Goal: Task Accomplishment & Management: Use online tool/utility

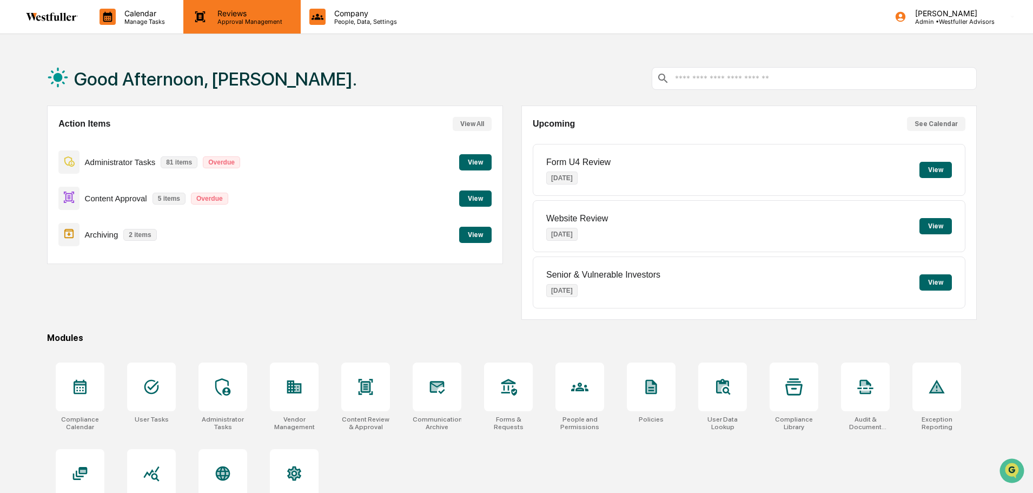
click at [228, 11] on p "Reviews" at bounding box center [248, 13] width 79 height 9
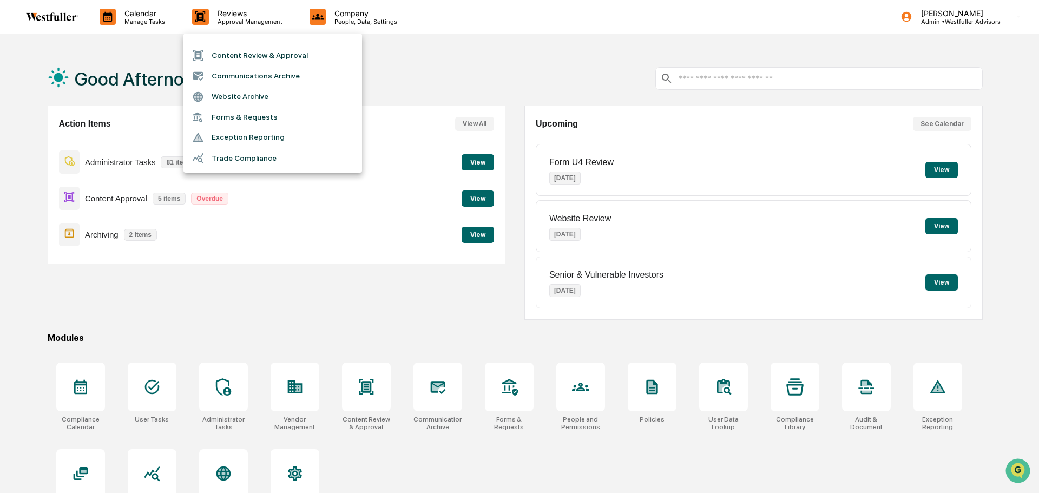
click at [239, 50] on li "Content Review & Approval" at bounding box center [272, 55] width 179 height 21
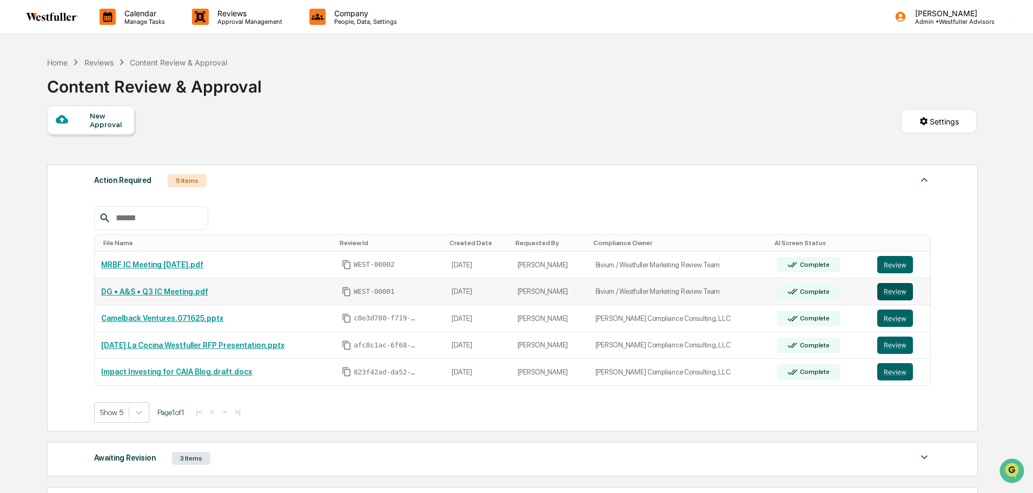
click at [886, 291] on button "Review" at bounding box center [896, 291] width 36 height 17
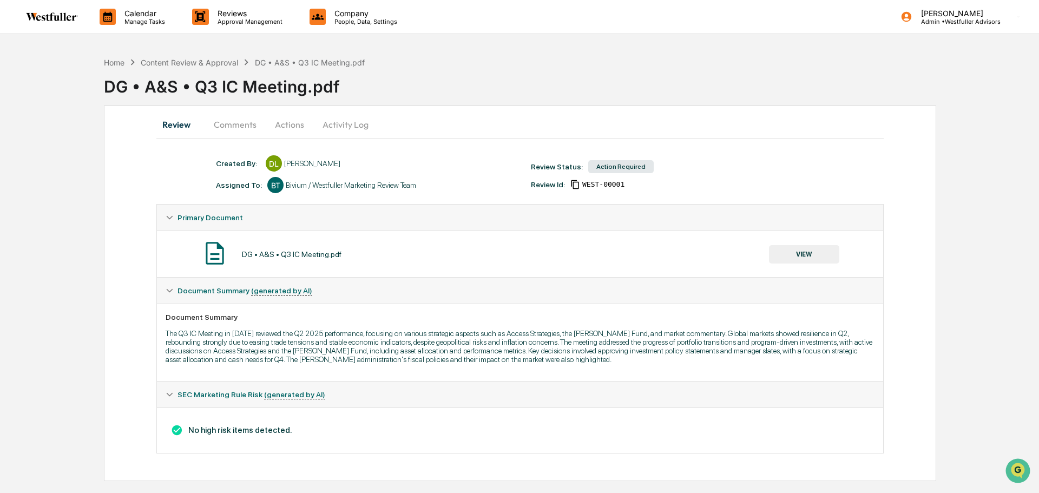
click at [243, 130] on button "Comments" at bounding box center [235, 124] width 60 height 26
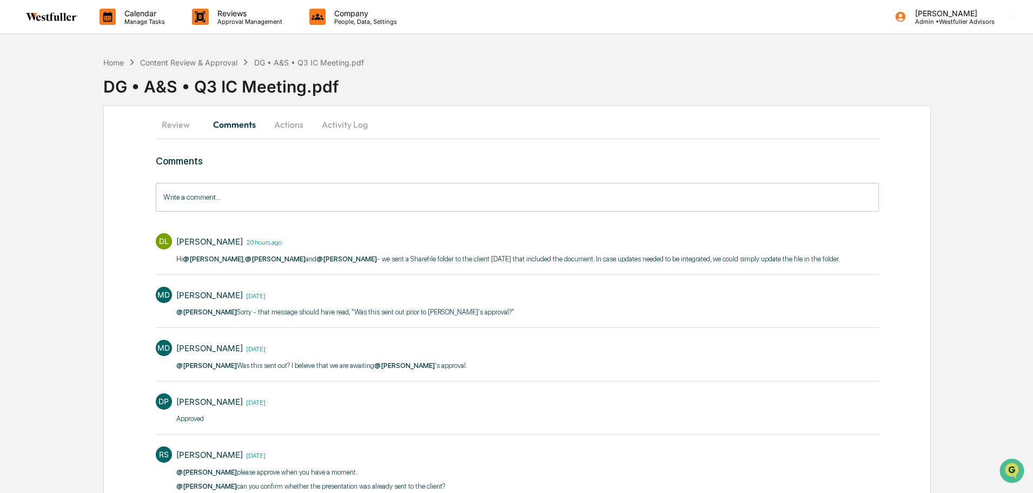
click at [183, 128] on button "Review" at bounding box center [180, 124] width 49 height 26
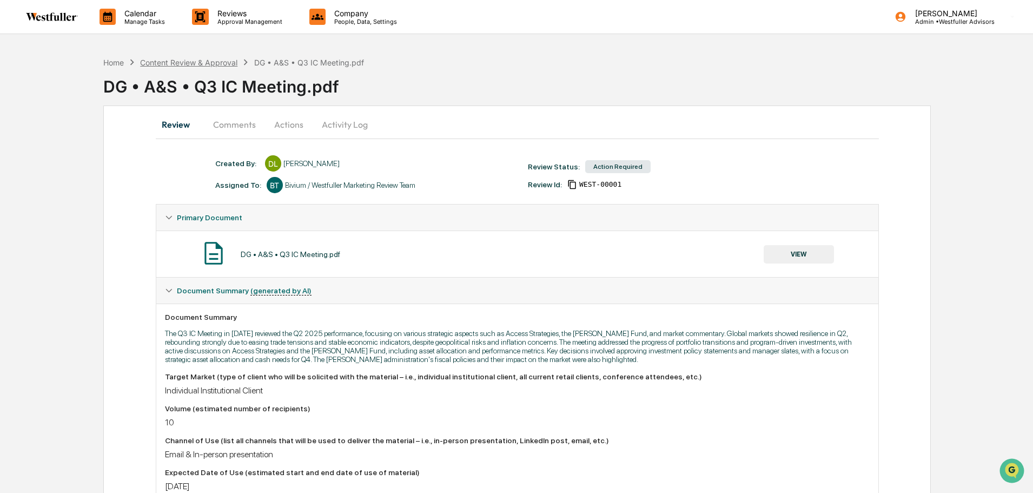
click at [201, 61] on div "Content Review & Approval" at bounding box center [188, 62] width 97 height 9
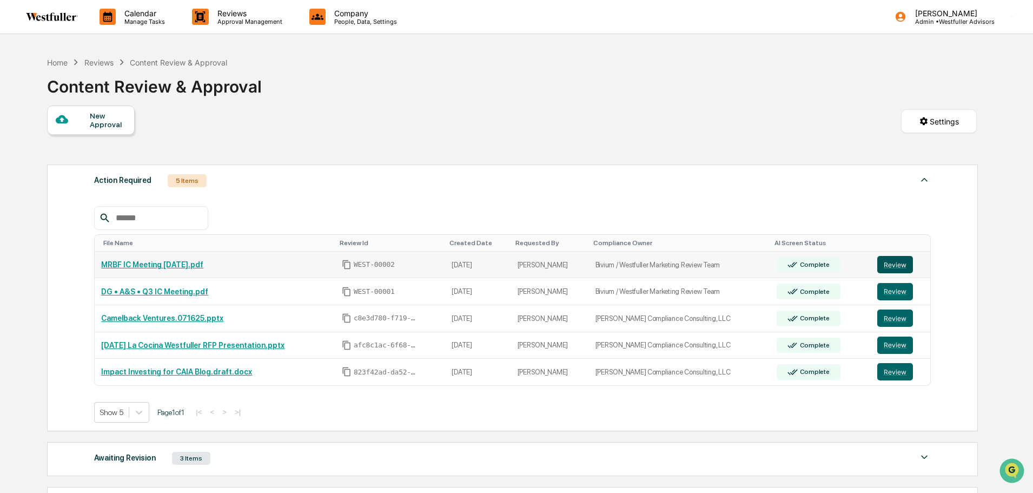
click at [898, 259] on button "Review" at bounding box center [896, 264] width 36 height 17
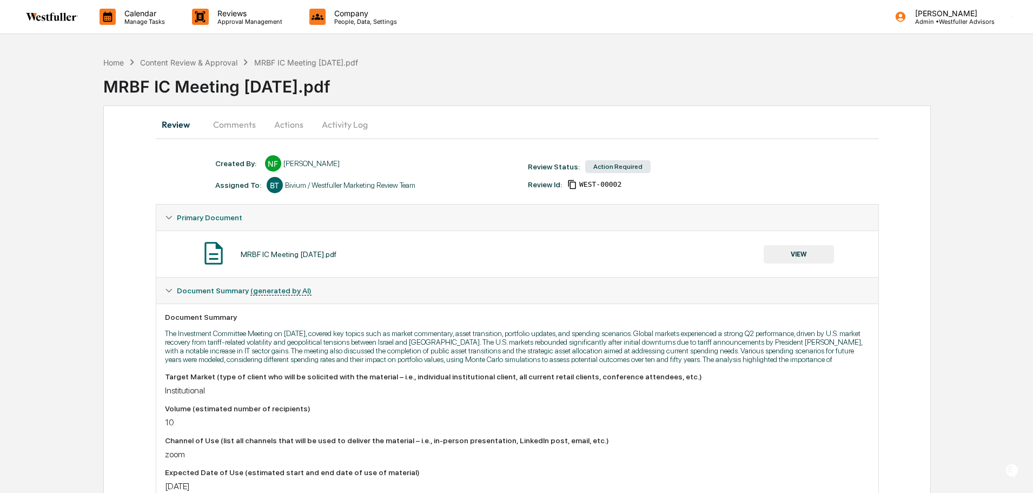
click at [239, 130] on button "Comments" at bounding box center [235, 124] width 60 height 26
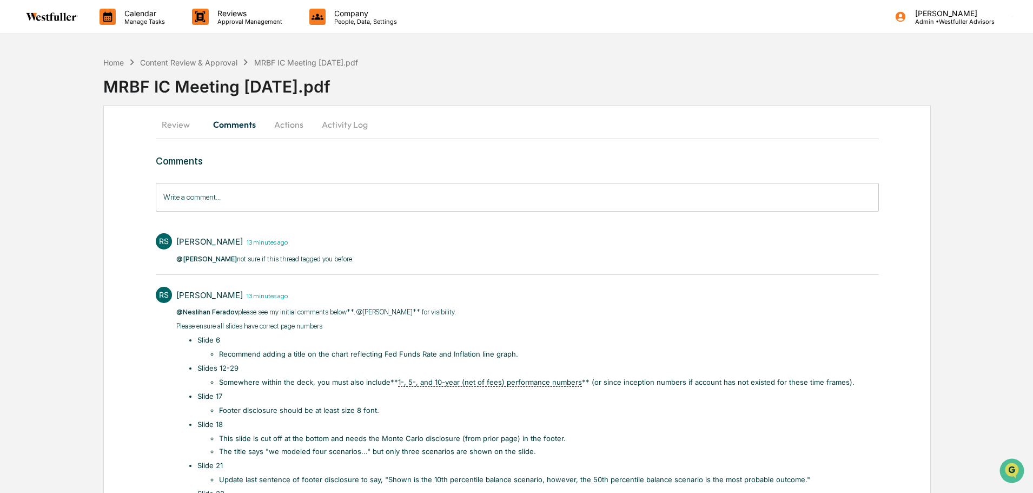
click at [299, 129] on button "Actions" at bounding box center [289, 124] width 49 height 26
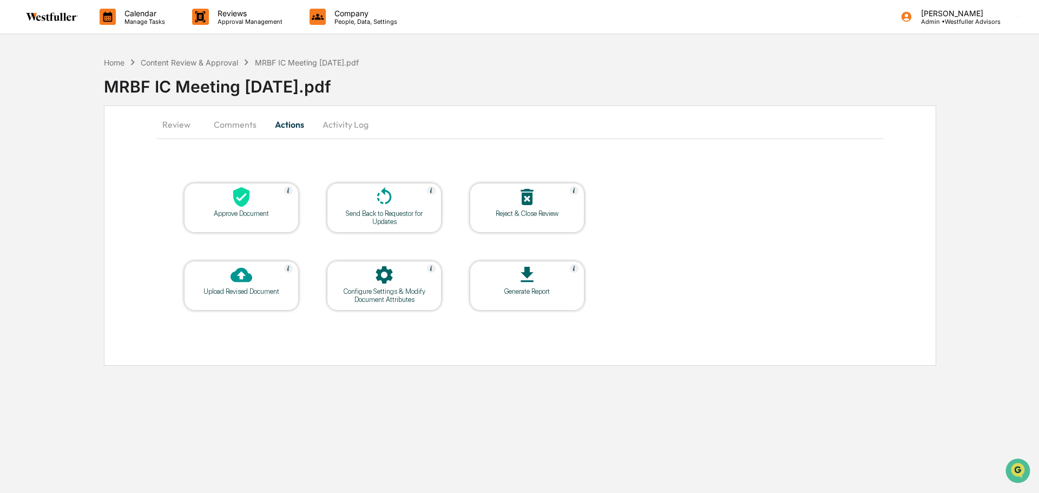
click at [384, 209] on div at bounding box center [384, 197] width 108 height 23
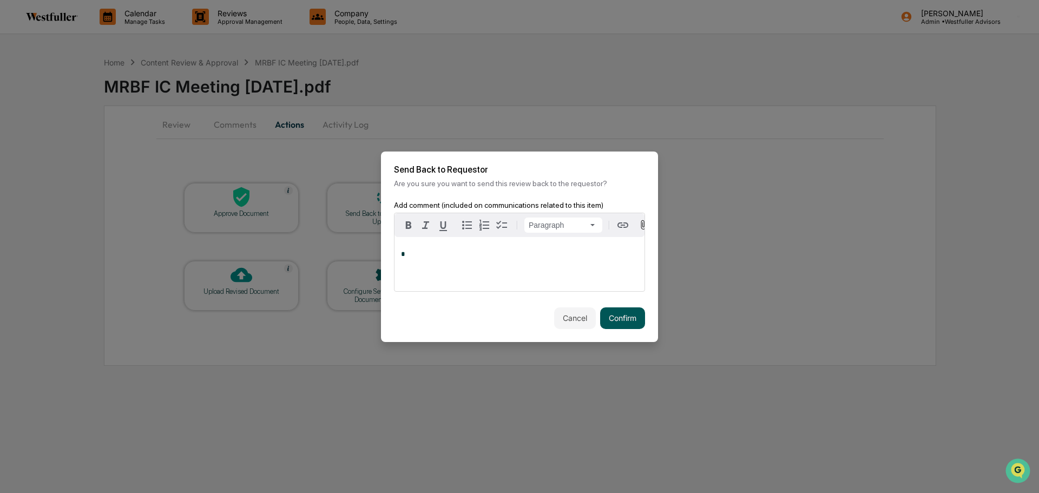
click at [608, 322] on button "Confirm" at bounding box center [622, 318] width 45 height 22
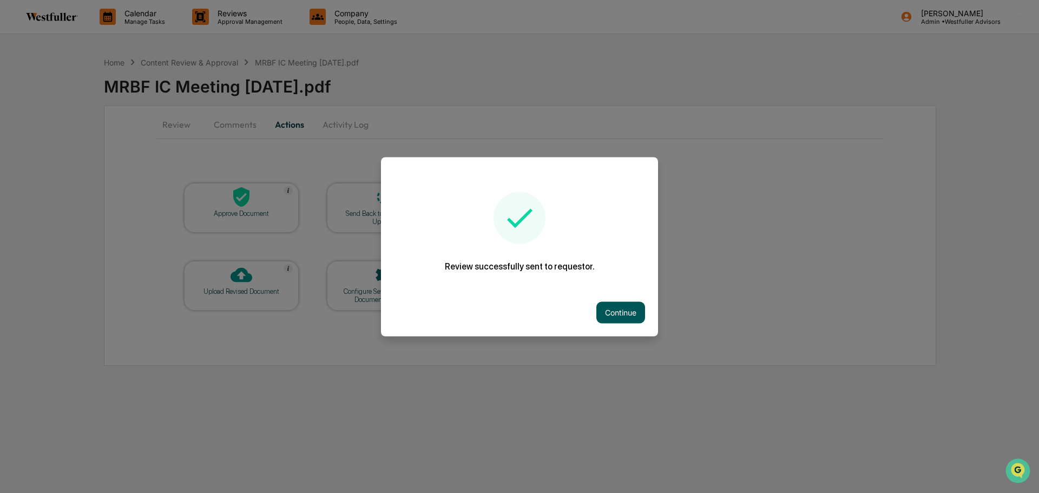
click at [612, 317] on button "Continue" at bounding box center [620, 312] width 49 height 22
